Goal: Transaction & Acquisition: Download file/media

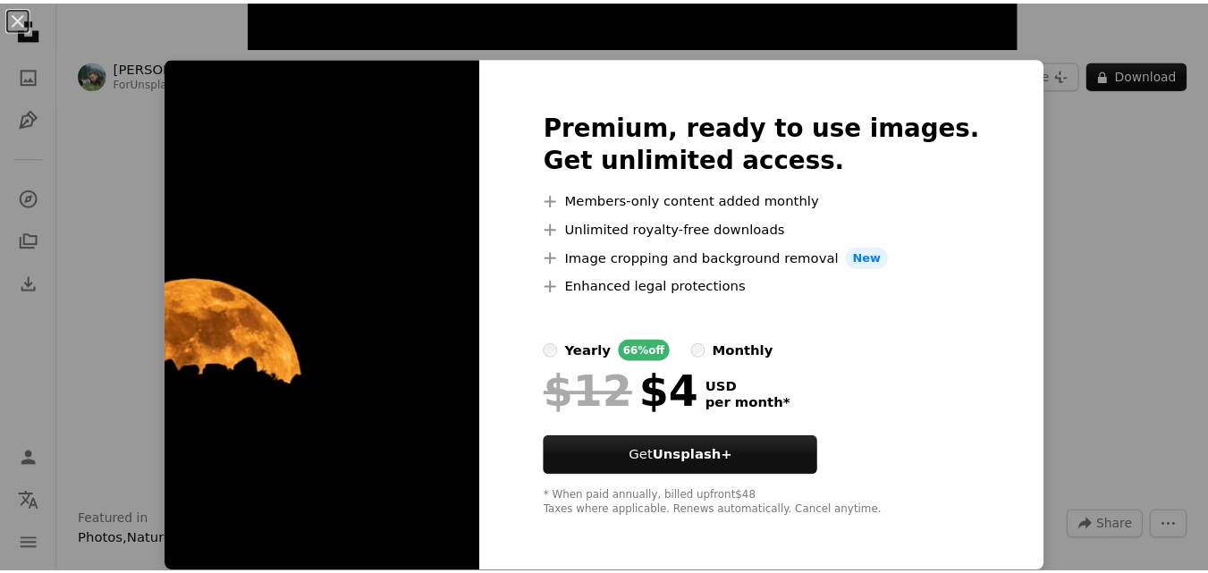
scroll to position [1, 0]
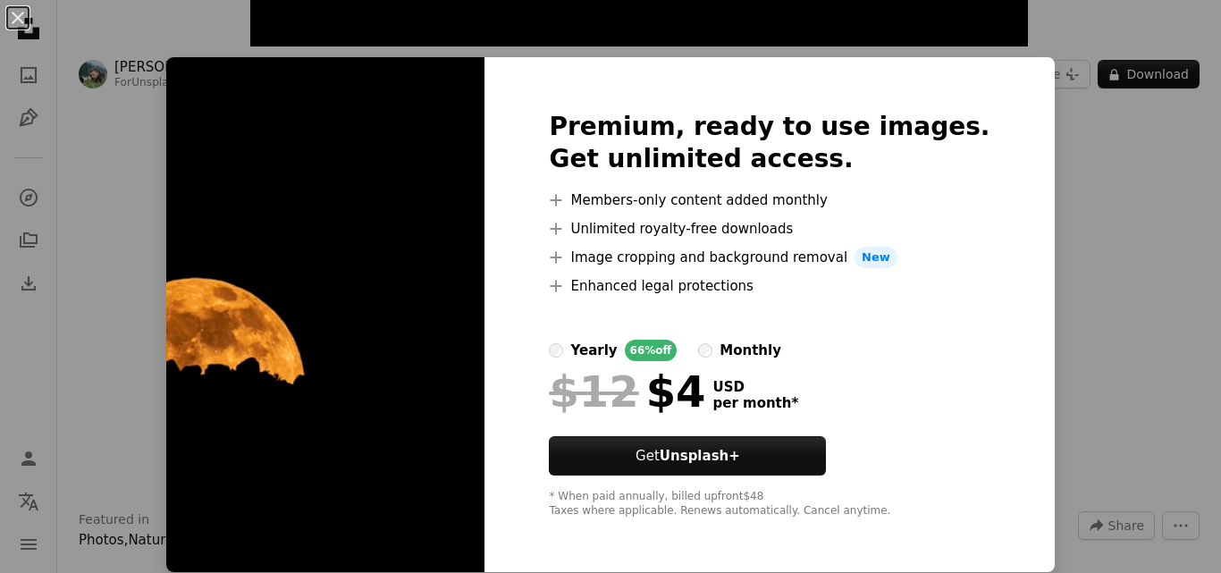
click at [1056, 233] on div "An X shape Premium, ready to use images. Get unlimited access. A plus sign Memb…" at bounding box center [610, 286] width 1221 height 573
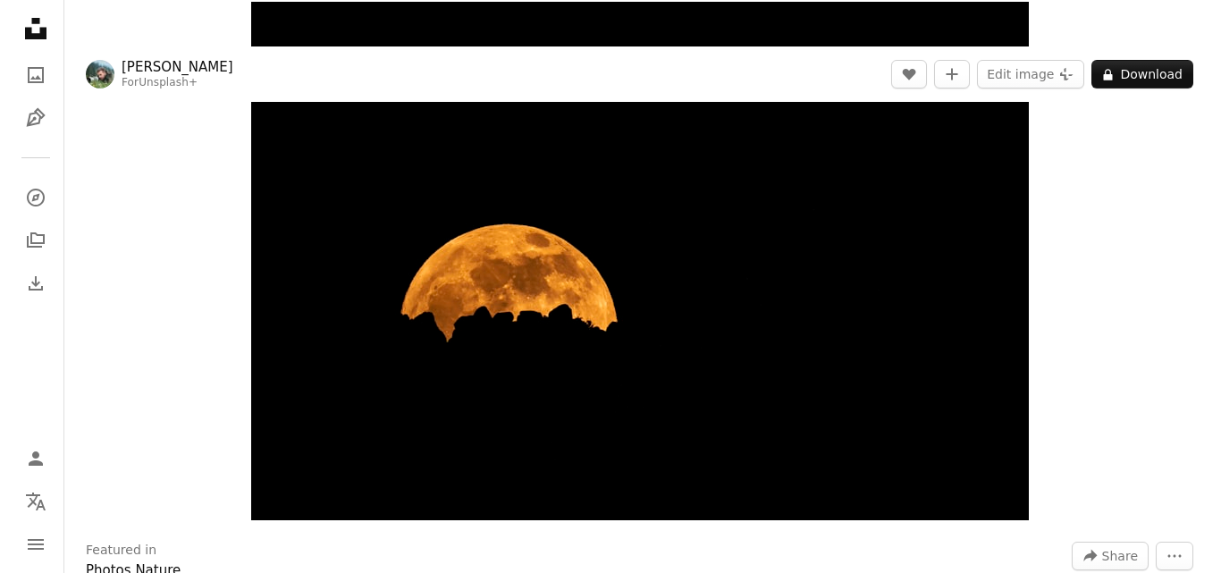
scroll to position [85, 0]
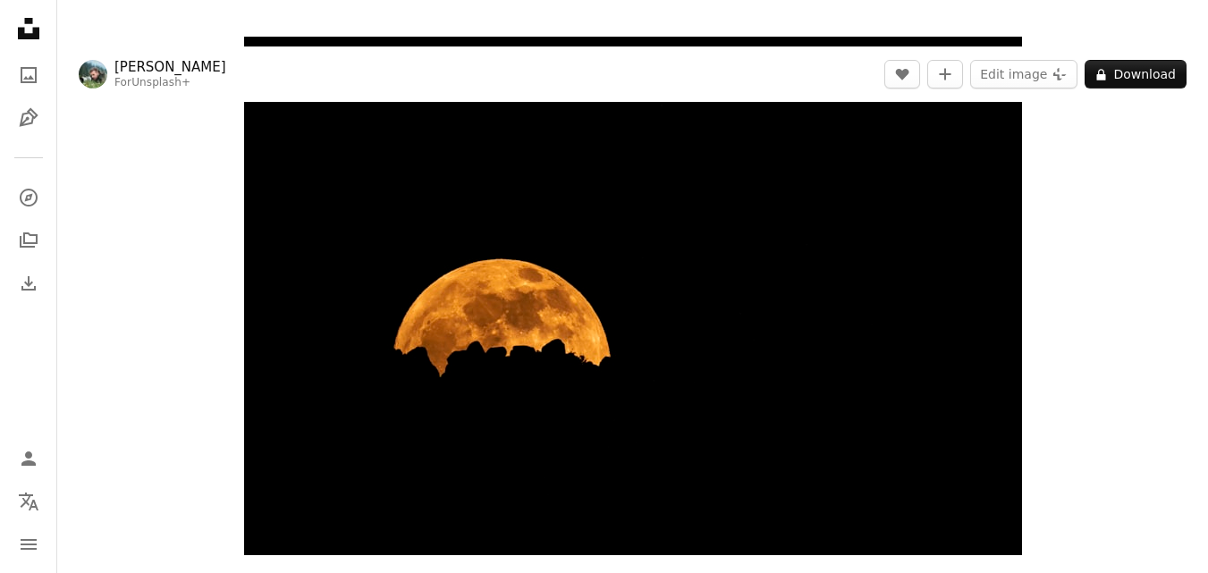
click at [807, 237] on img "Zoom in on this image" at bounding box center [633, 296] width 778 height 518
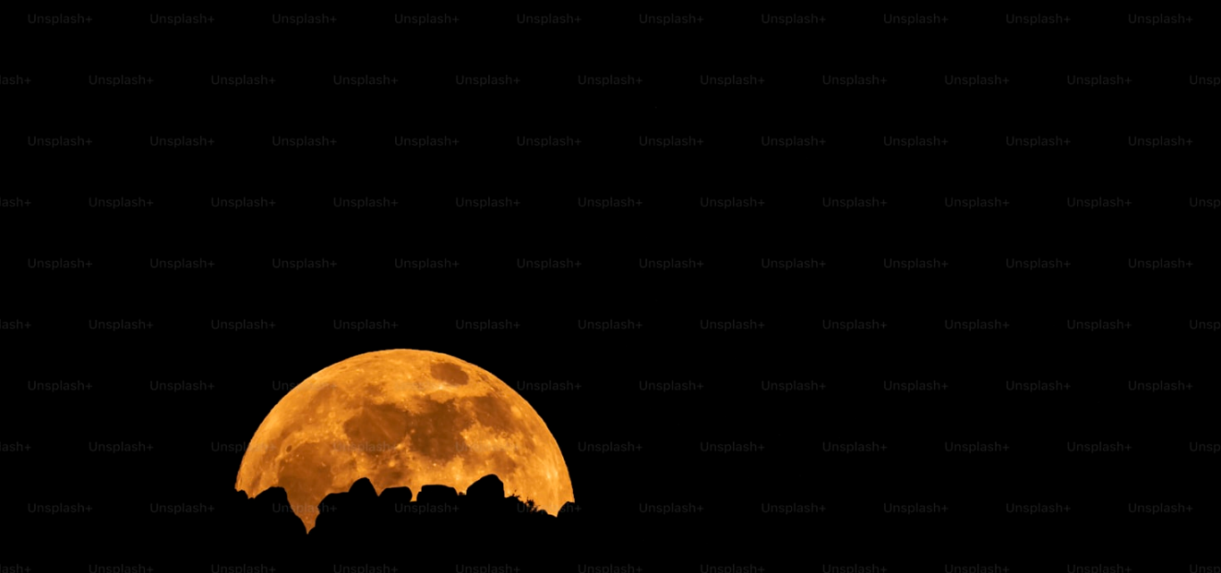
click at [807, 237] on img "Zoom out on this image" at bounding box center [610, 406] width 1223 height 815
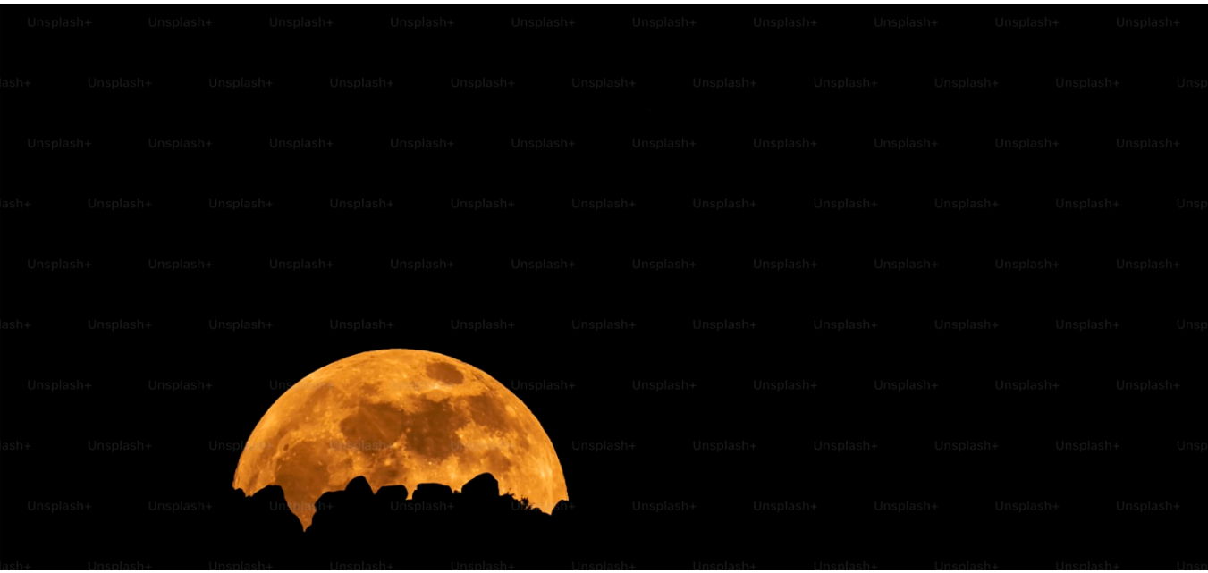
scroll to position [0, 0]
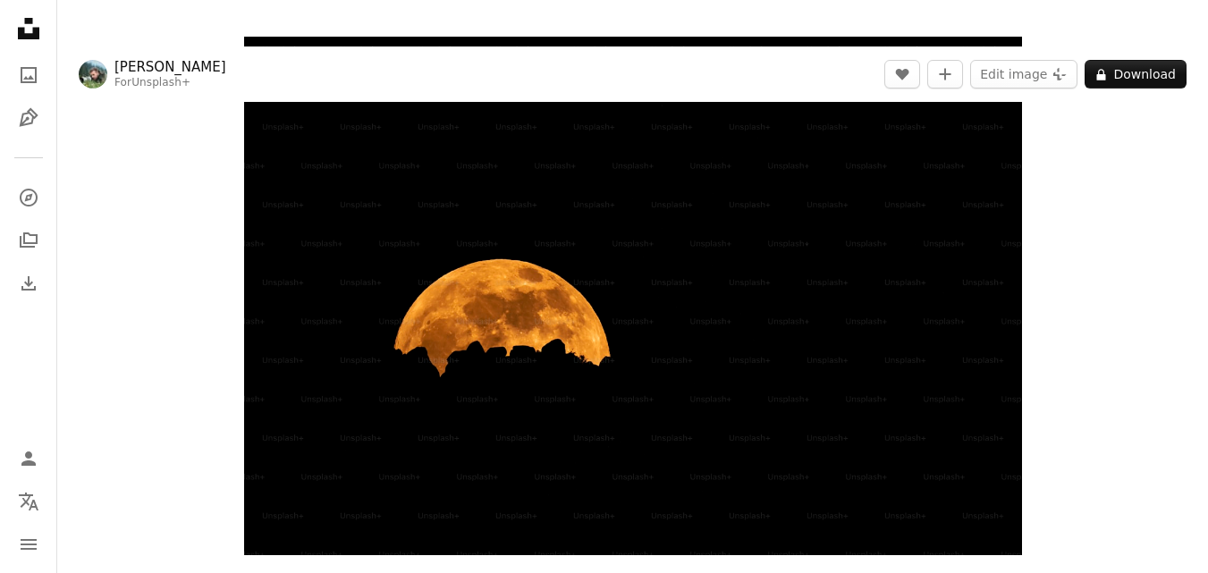
click at [790, 277] on img "Zoom in on this image" at bounding box center [633, 296] width 778 height 518
click at [792, 267] on img "Zoom in on this image" at bounding box center [633, 296] width 778 height 518
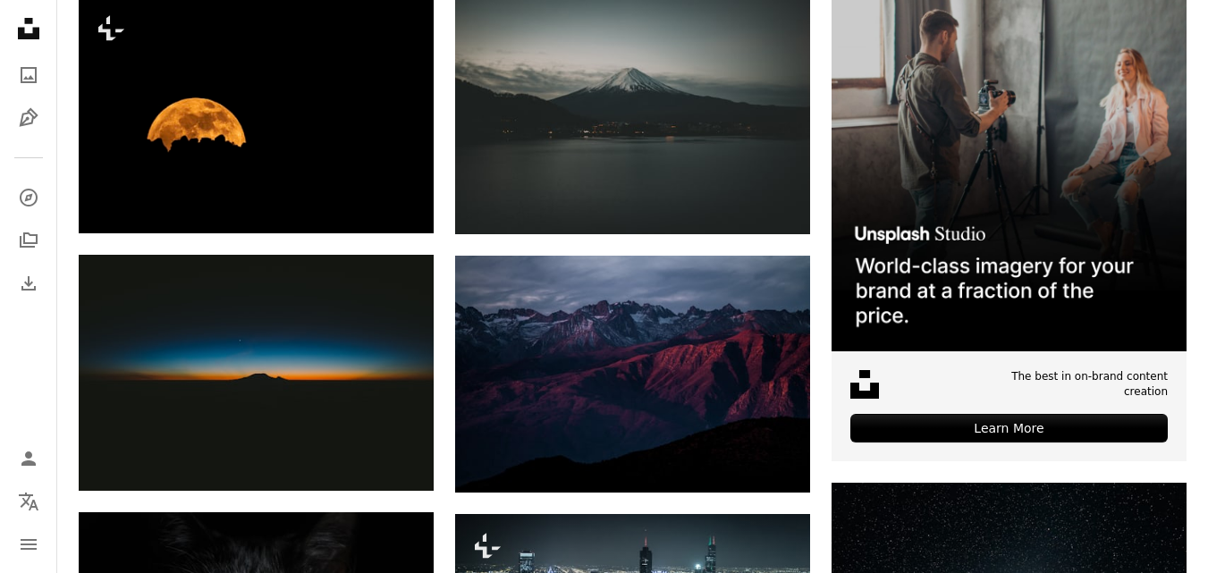
scroll to position [454, 0]
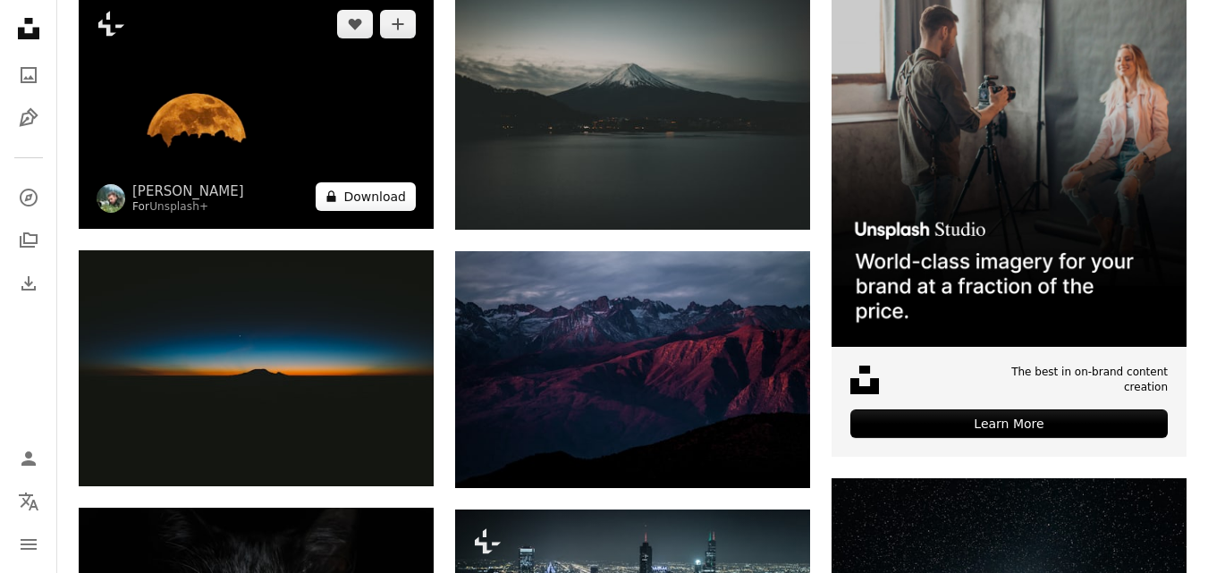
drag, startPoint x: 1005, startPoint y: 156, endPoint x: 343, endPoint y: 196, distance: 662.6
click at [343, 196] on button "A lock Download" at bounding box center [366, 196] width 100 height 29
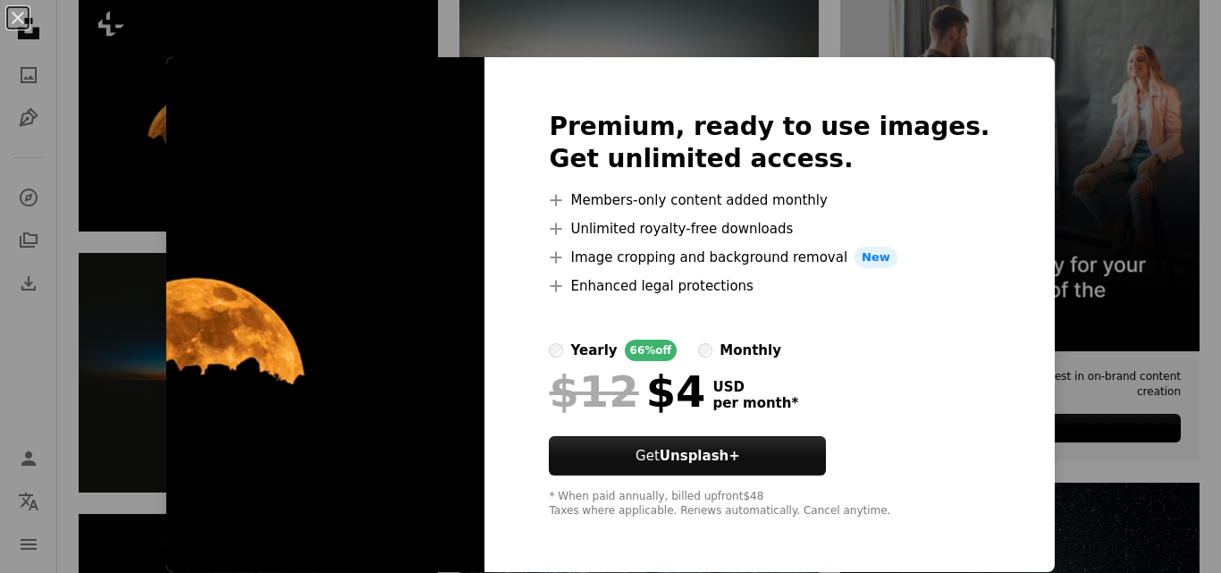
click at [1193, 80] on div "An X shape Premium, ready to use images. Get unlimited access. A plus sign Memb…" at bounding box center [610, 286] width 1221 height 573
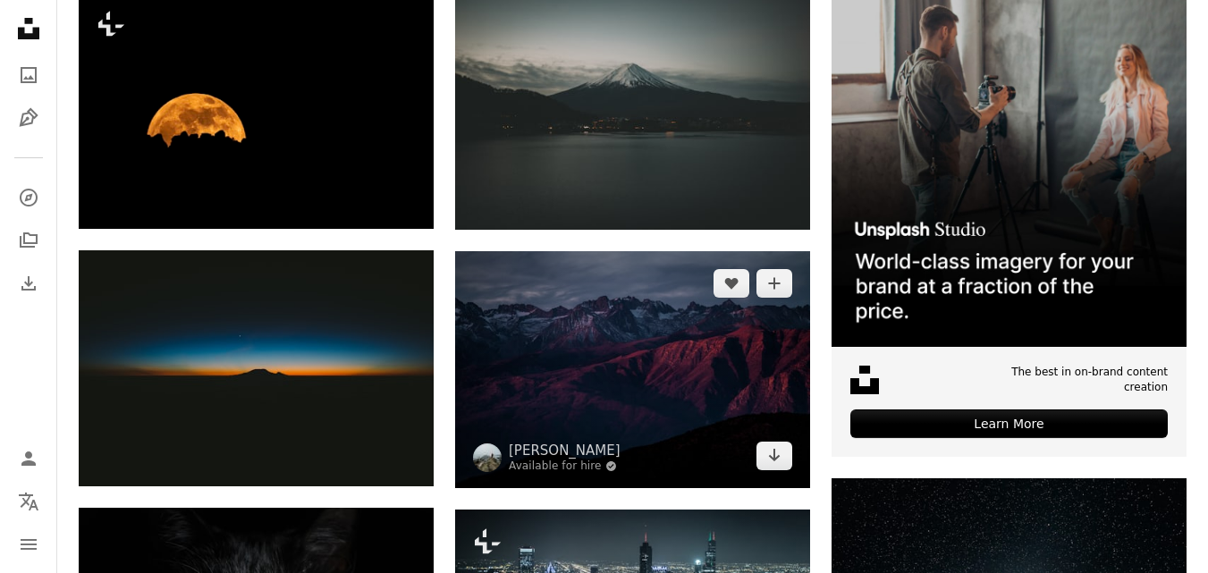
drag, startPoint x: 349, startPoint y: 164, endPoint x: 723, endPoint y: 433, distance: 460.4
click at [723, 433] on img at bounding box center [632, 369] width 355 height 237
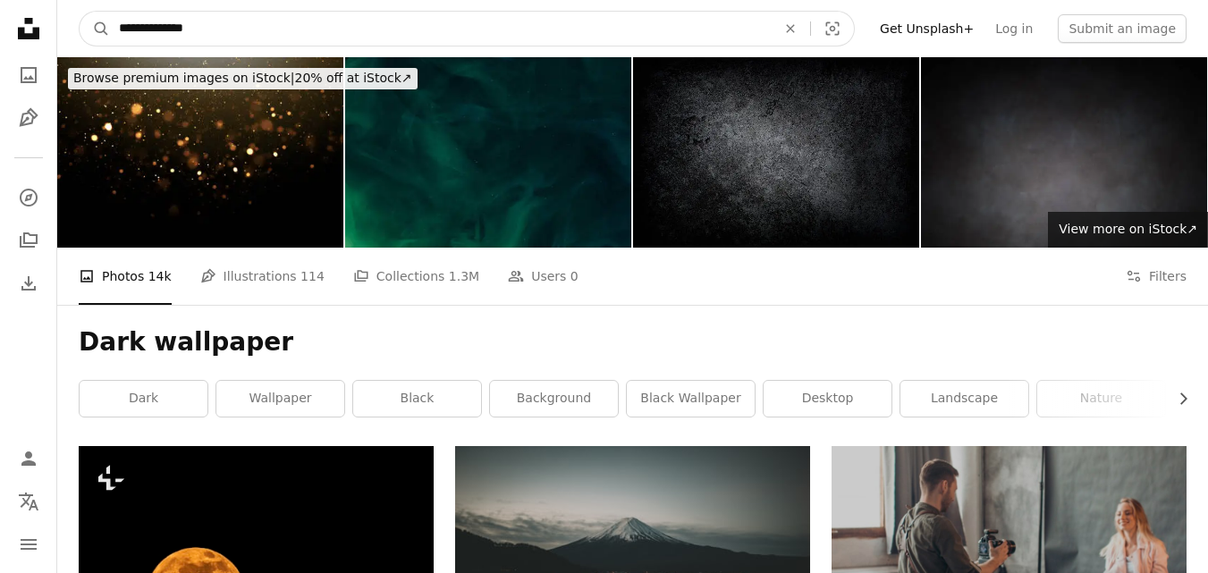
click at [208, 21] on input "**********" at bounding box center [440, 29] width 661 height 34
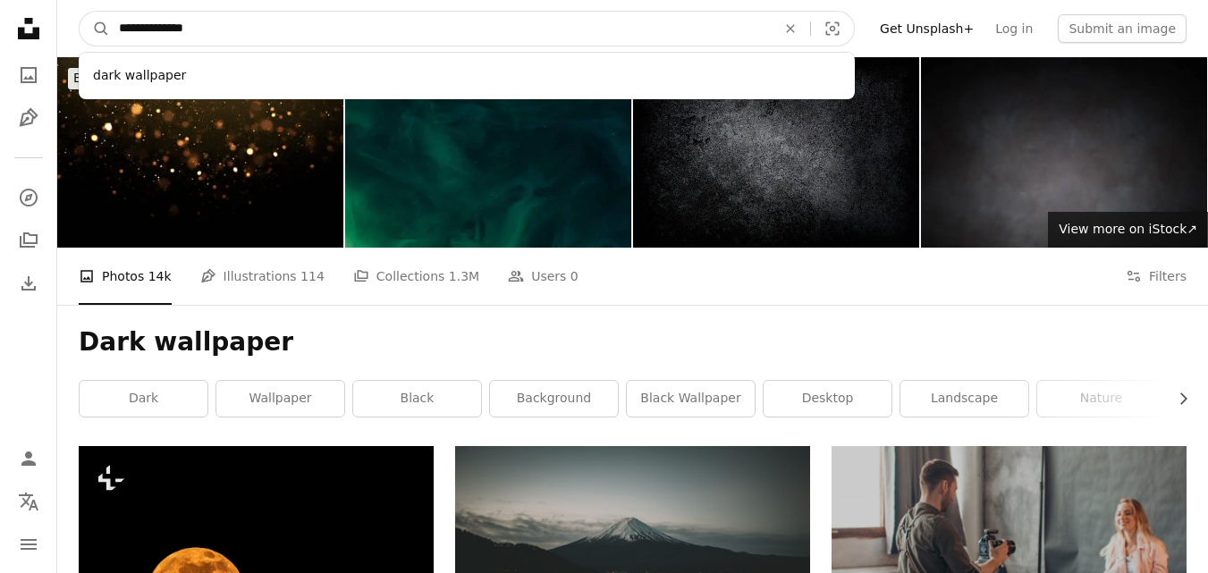
click at [80, 12] on button "A magnifying glass" at bounding box center [95, 29] width 30 height 34
type input "**********"
click at [80, 12] on button "A magnifying glass" at bounding box center [95, 29] width 30 height 34
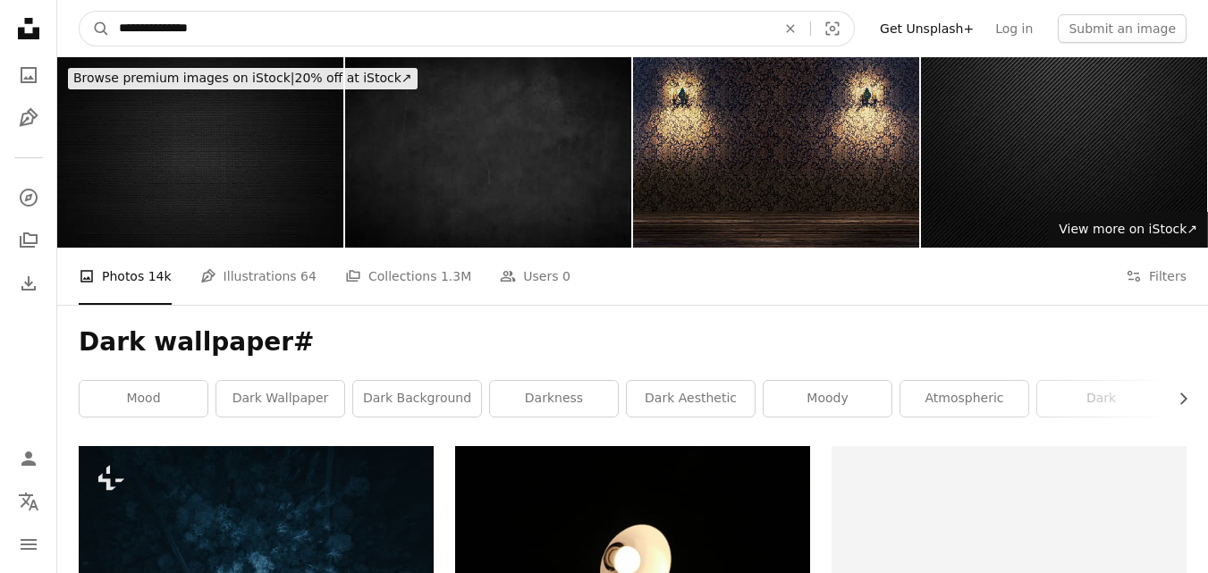
click at [208, 21] on input "**********" at bounding box center [440, 29] width 661 height 34
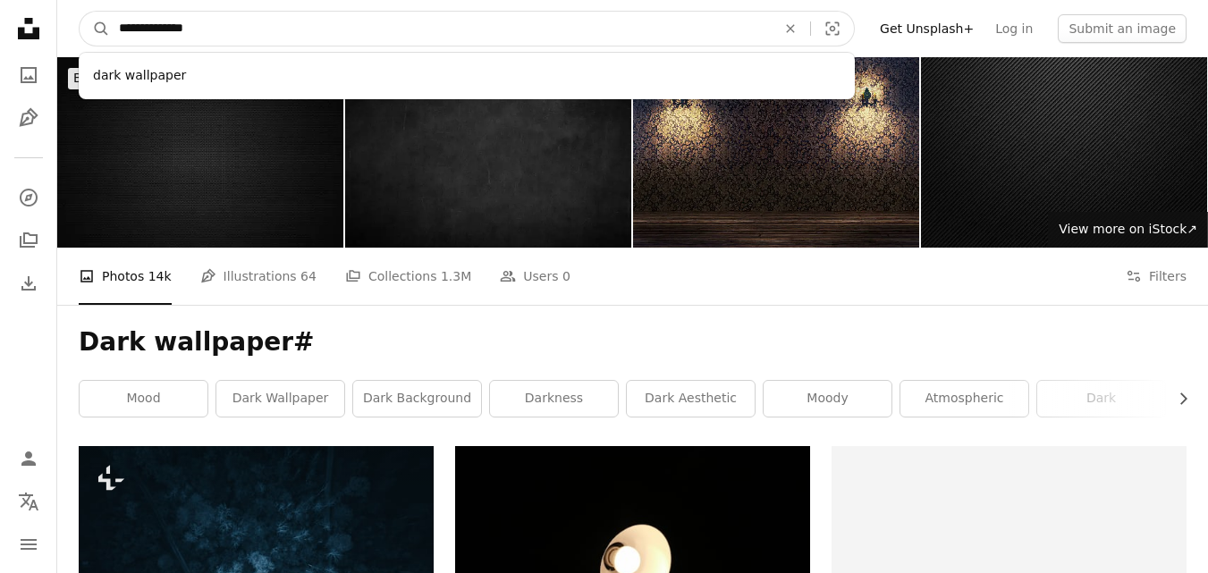
type input "**********"
click at [80, 12] on button "A magnifying glass" at bounding box center [95, 29] width 30 height 34
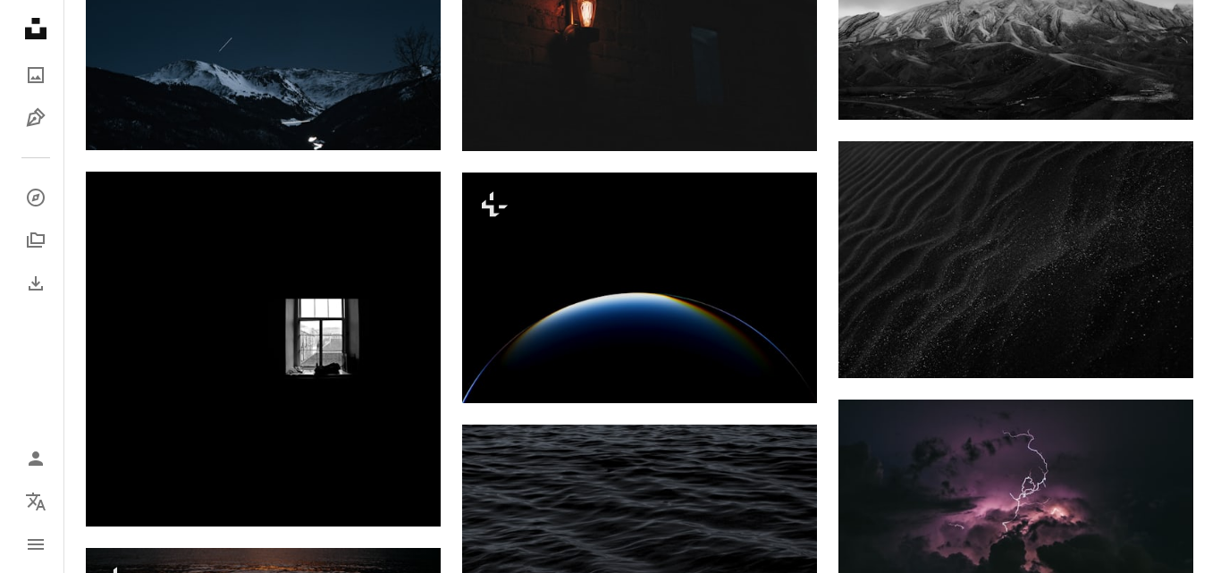
scroll to position [1435, 0]
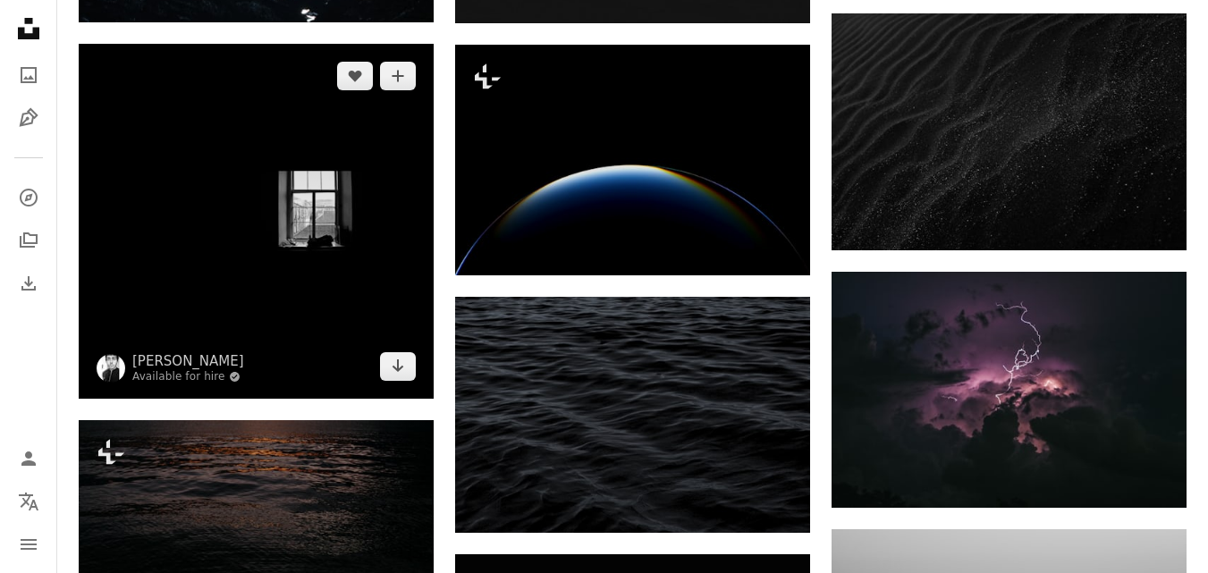
click at [379, 311] on img at bounding box center [256, 221] width 355 height 355
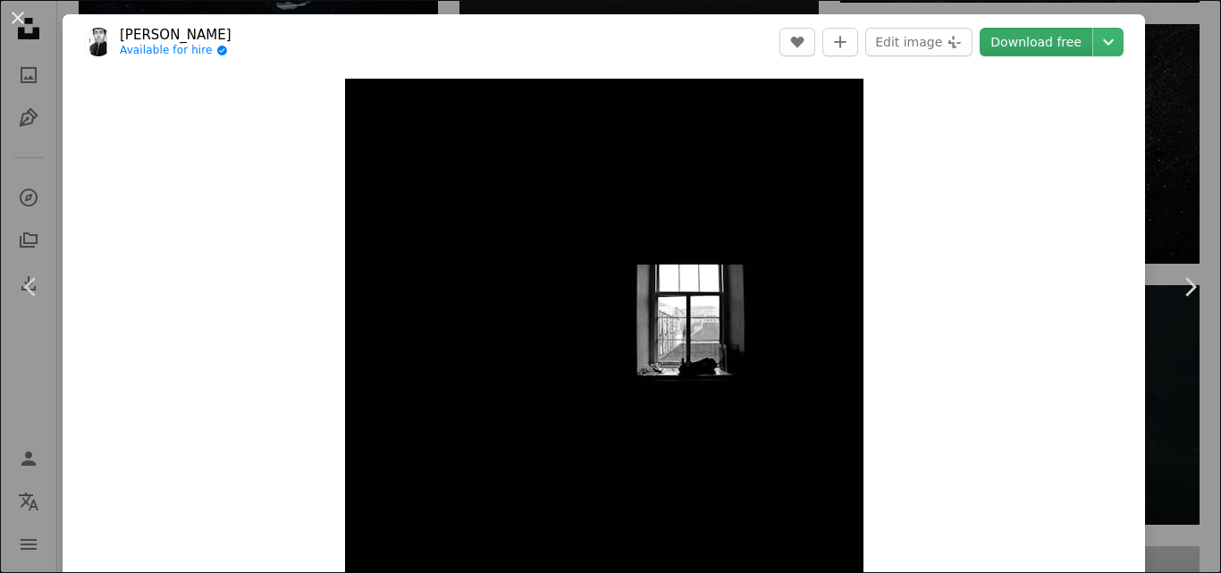
click at [1033, 35] on link "Download free" at bounding box center [1036, 42] width 113 height 29
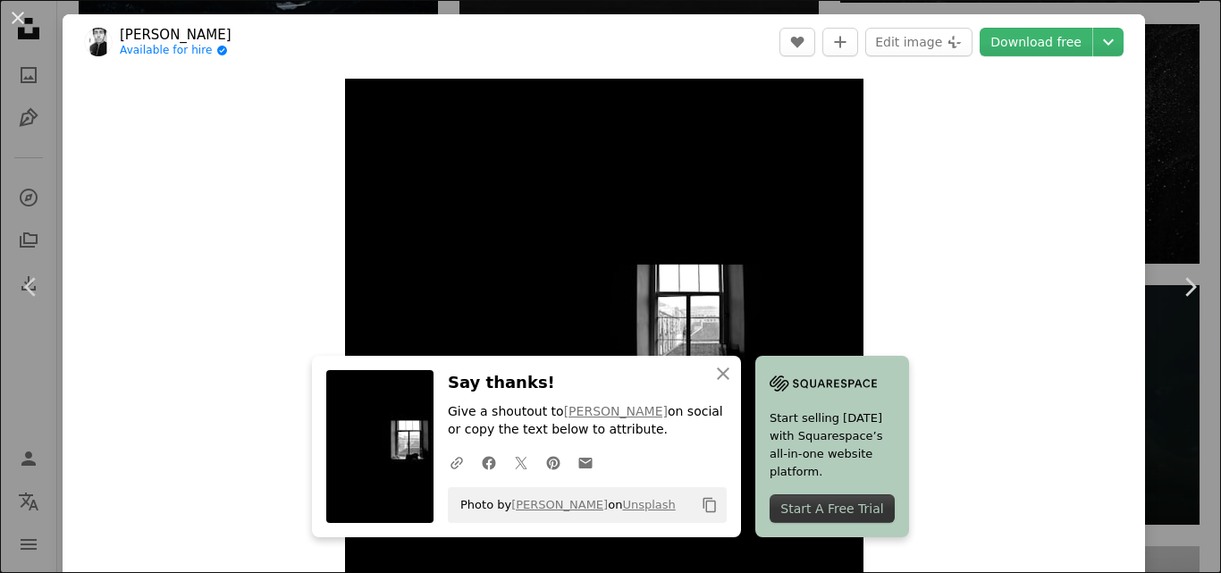
click at [820, 516] on div "Start A Free Trial" at bounding box center [832, 508] width 125 height 29
click at [20, 9] on button "An X shape" at bounding box center [17, 17] width 21 height 21
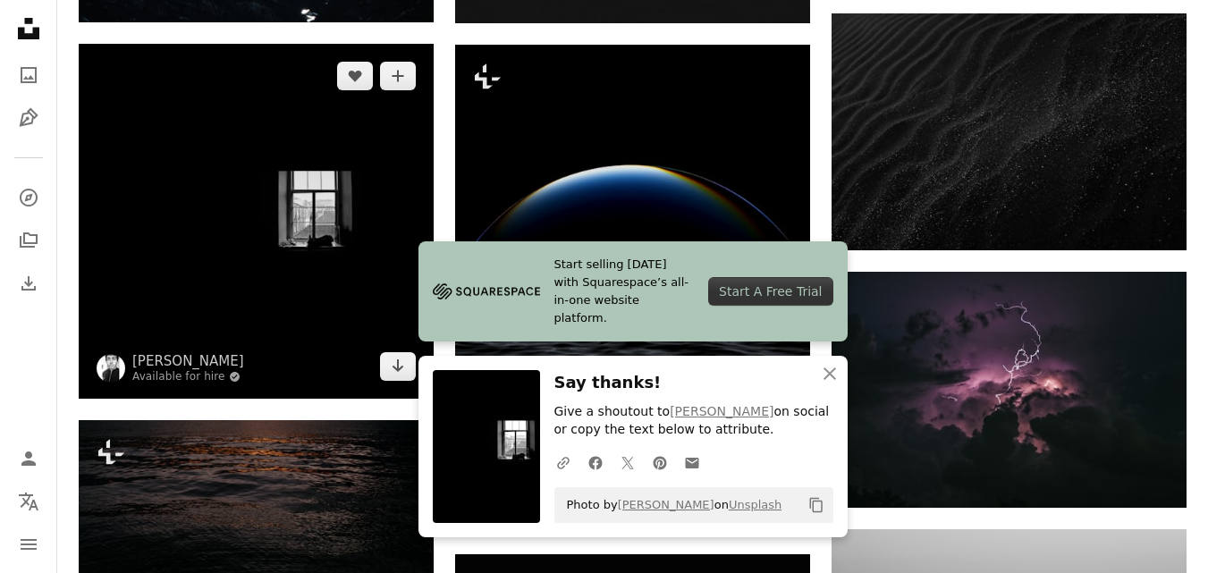
click at [370, 138] on img at bounding box center [256, 221] width 355 height 355
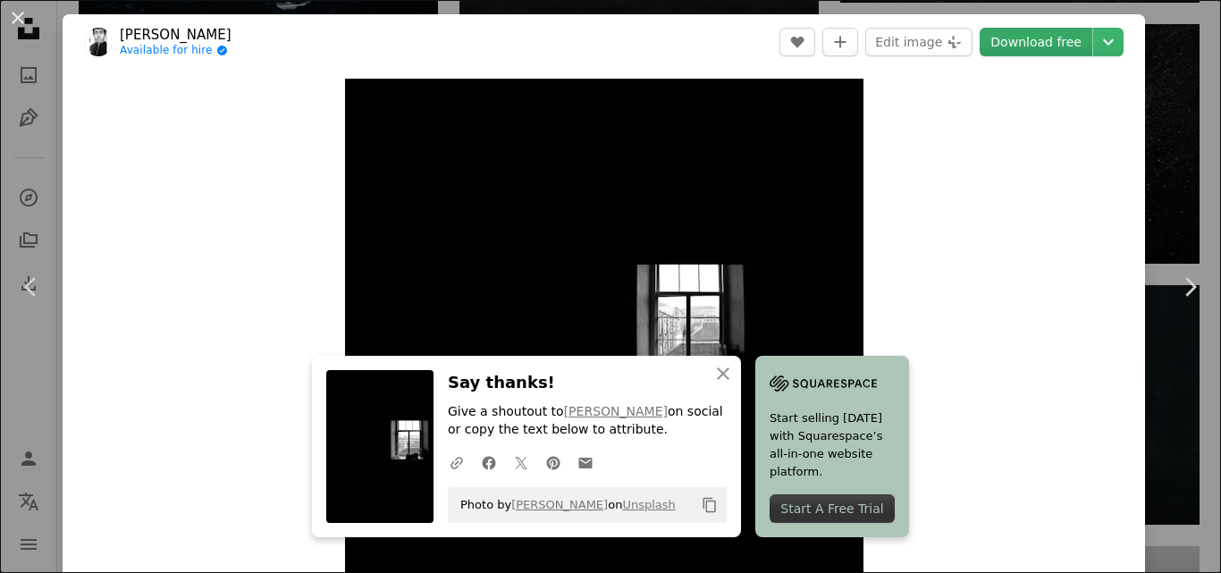
click at [1040, 45] on link "Download free" at bounding box center [1036, 42] width 113 height 29
